Goal: Task Accomplishment & Management: Manage account settings

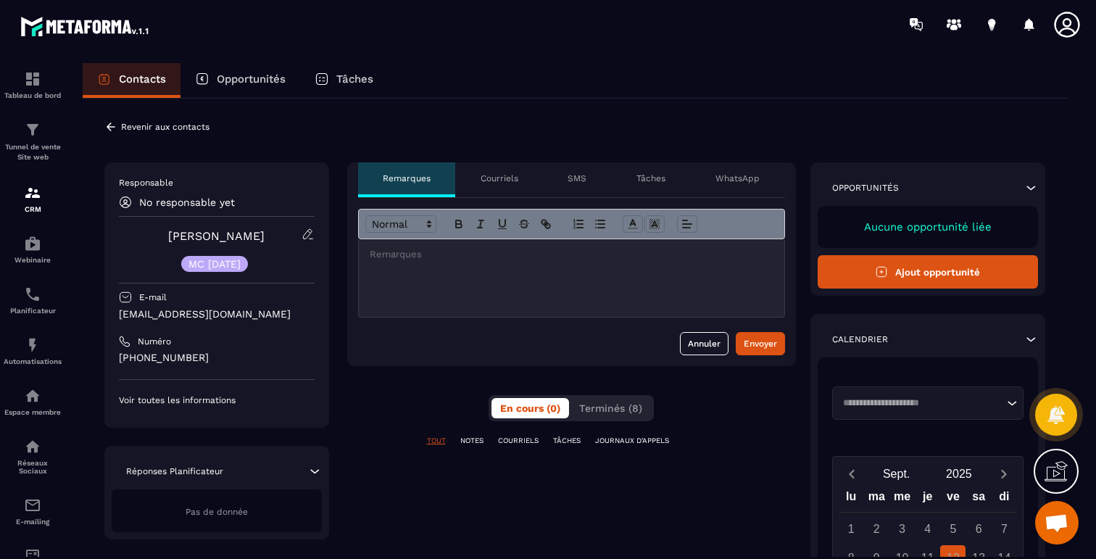
scroll to position [863, 0]
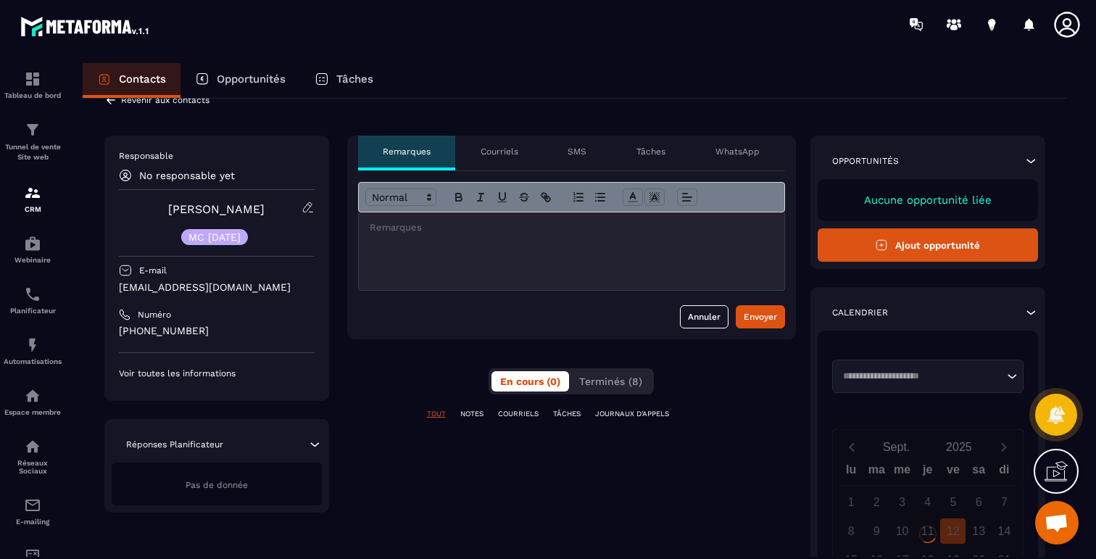
click at [111, 99] on icon at bounding box center [110, 100] width 13 height 13
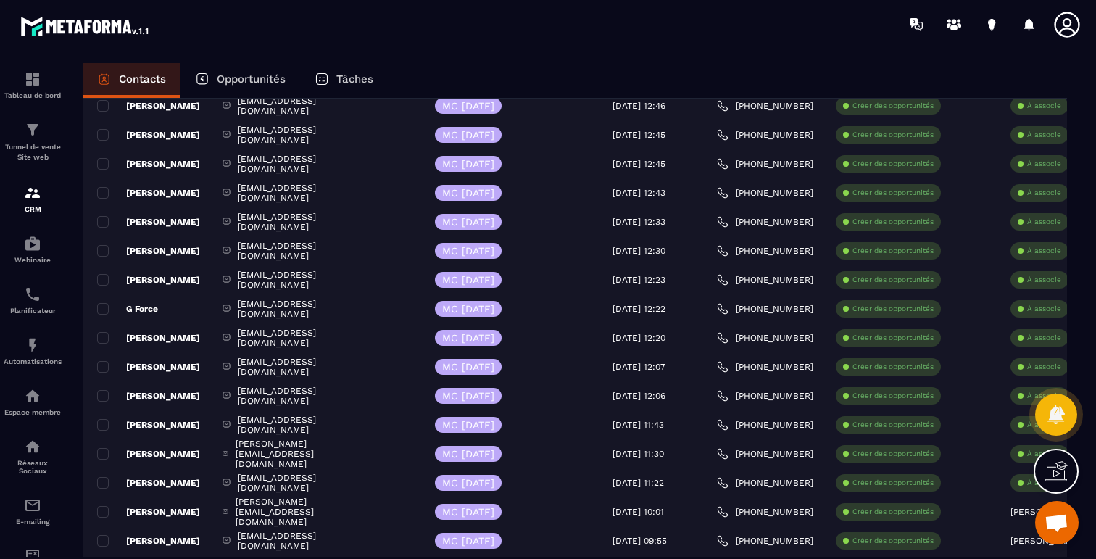
scroll to position [422, 0]
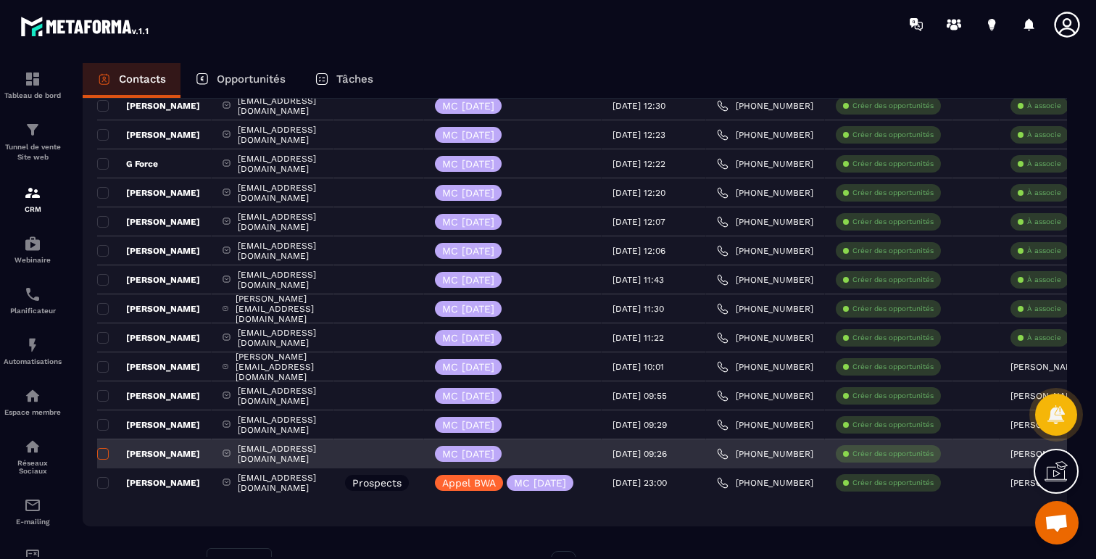
click at [104, 452] on span at bounding box center [103, 454] width 12 height 12
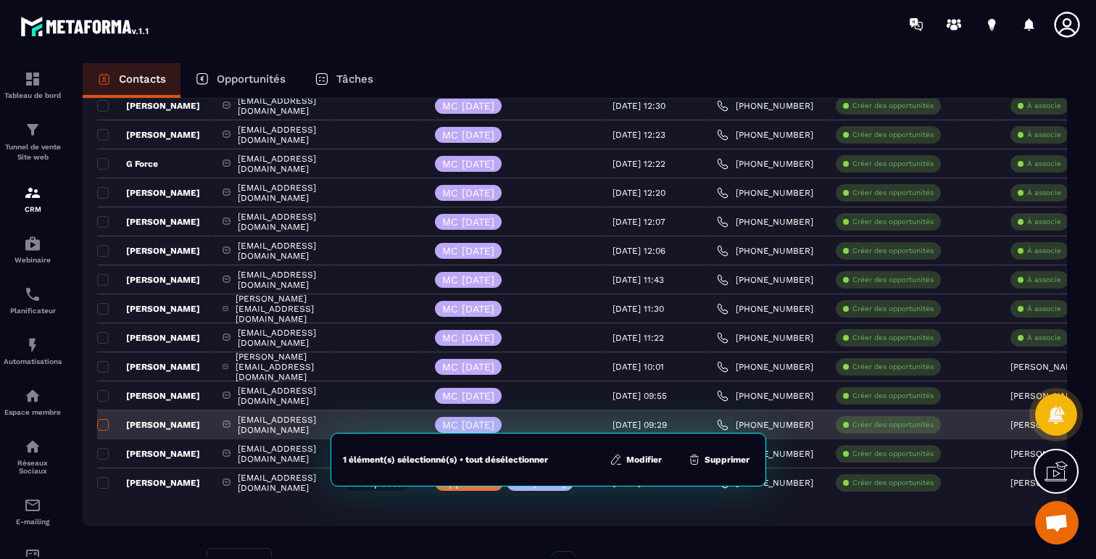
click at [105, 425] on span at bounding box center [103, 425] width 12 height 12
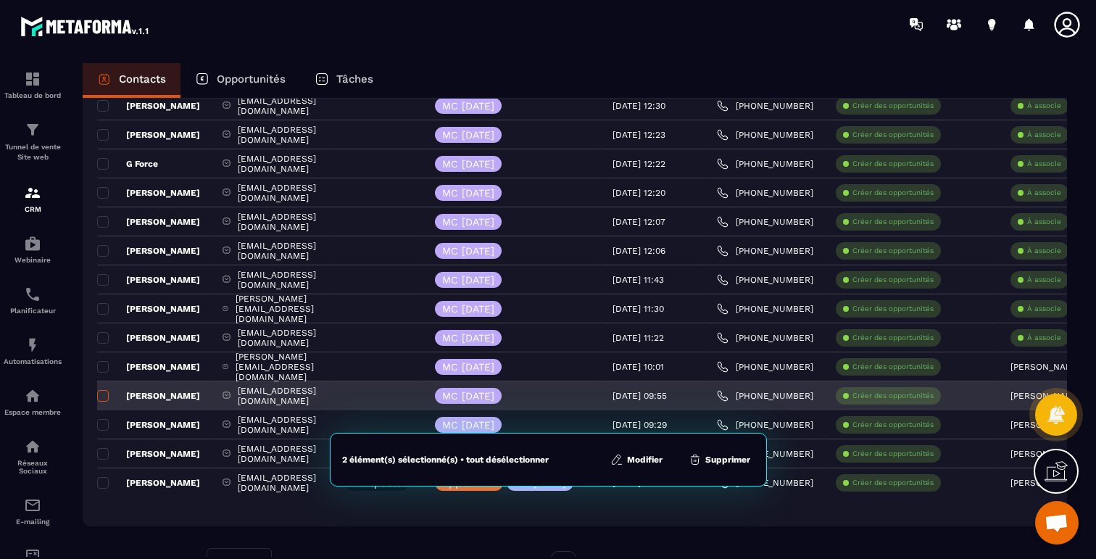
click at [105, 394] on span at bounding box center [103, 396] width 12 height 12
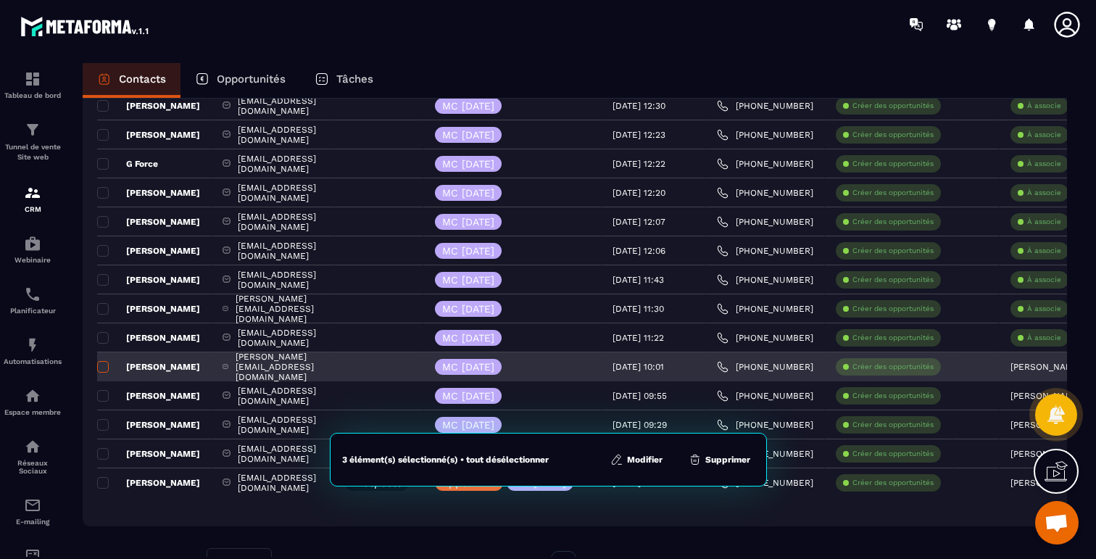
click at [103, 368] on span at bounding box center [103, 367] width 12 height 12
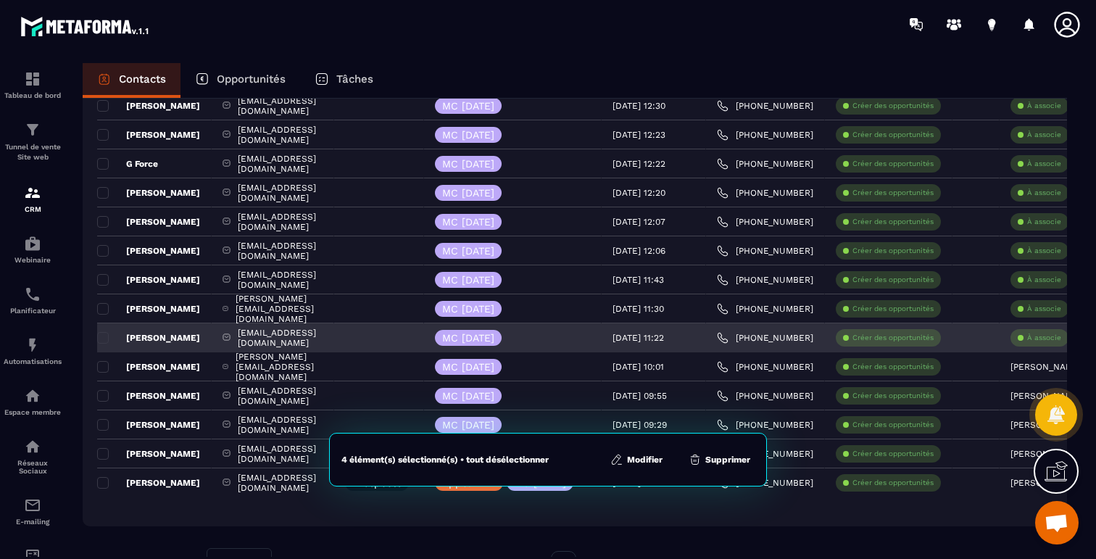
click at [103, 347] on div "[PERSON_NAME]" at bounding box center [154, 337] width 115 height 29
